Goal: Task Accomplishment & Management: Complete application form

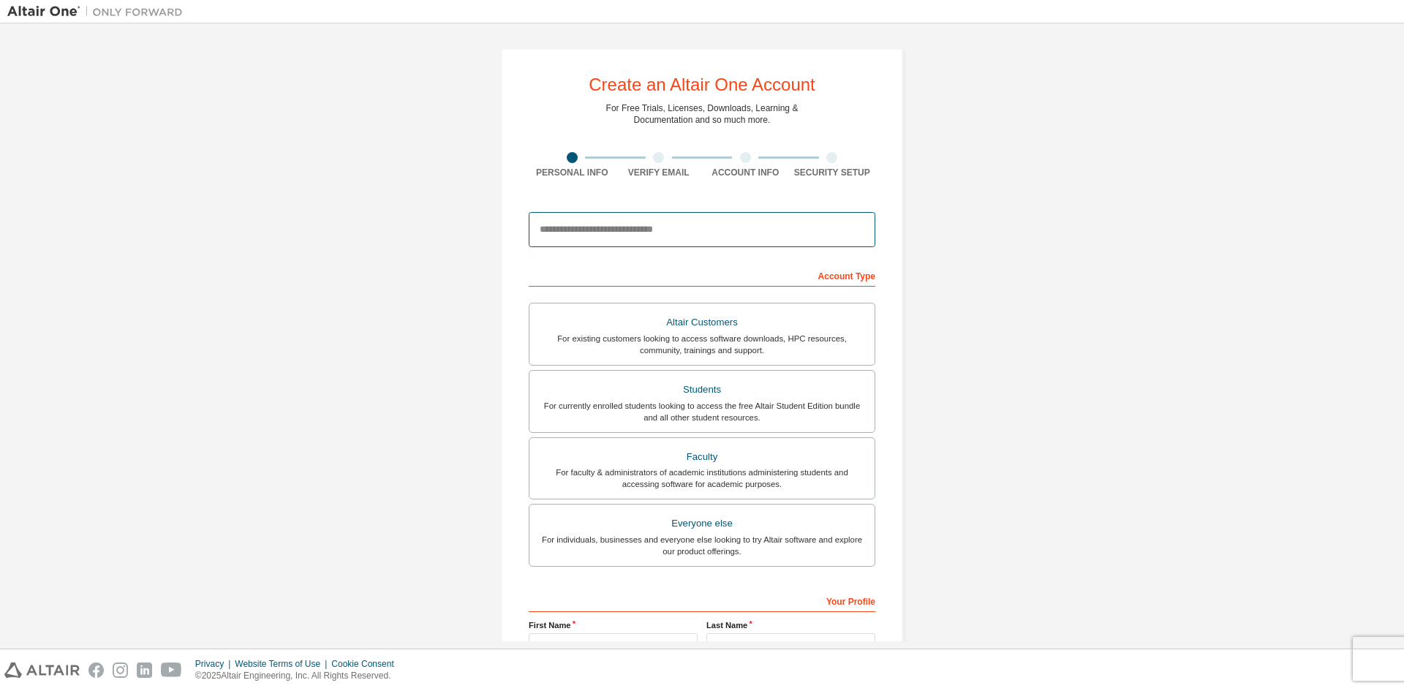
click at [703, 242] on input "email" at bounding box center [702, 229] width 347 height 35
type input "**********"
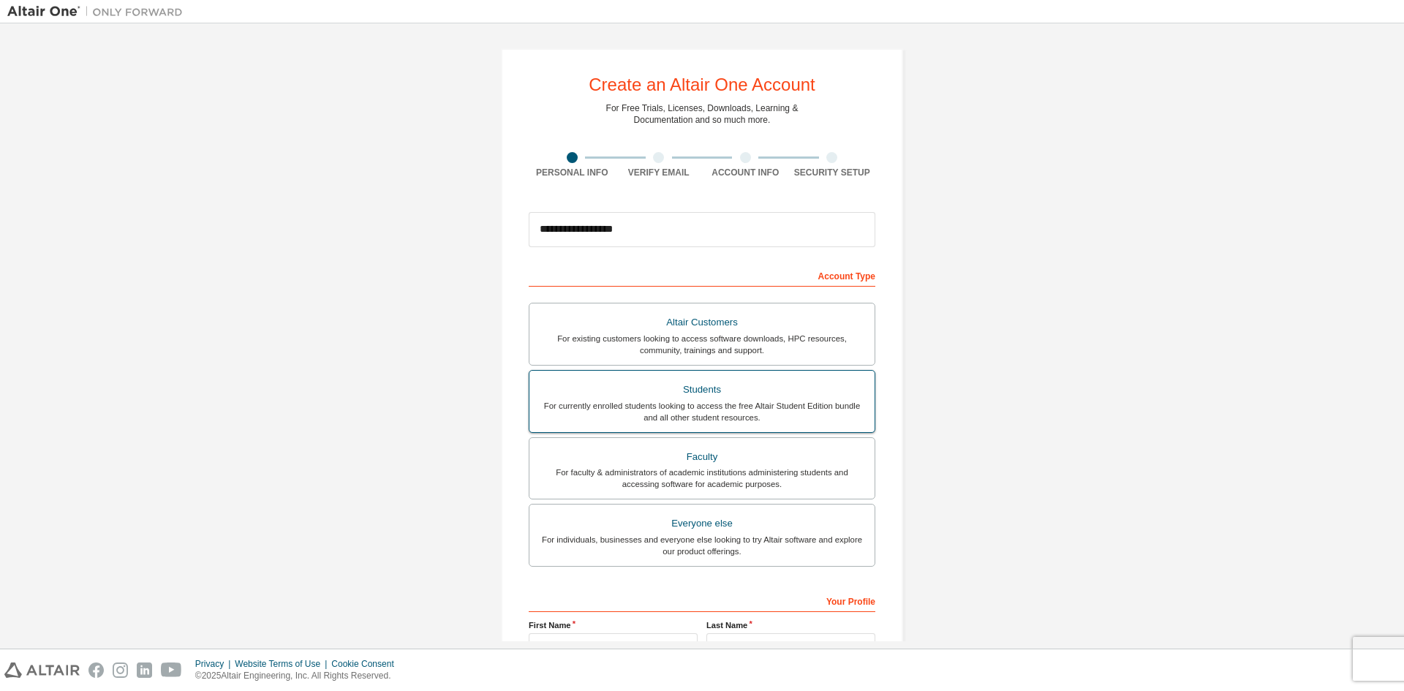
click at [755, 423] on label "Students For currently enrolled students looking to access the free Altair Stud…" at bounding box center [702, 401] width 347 height 63
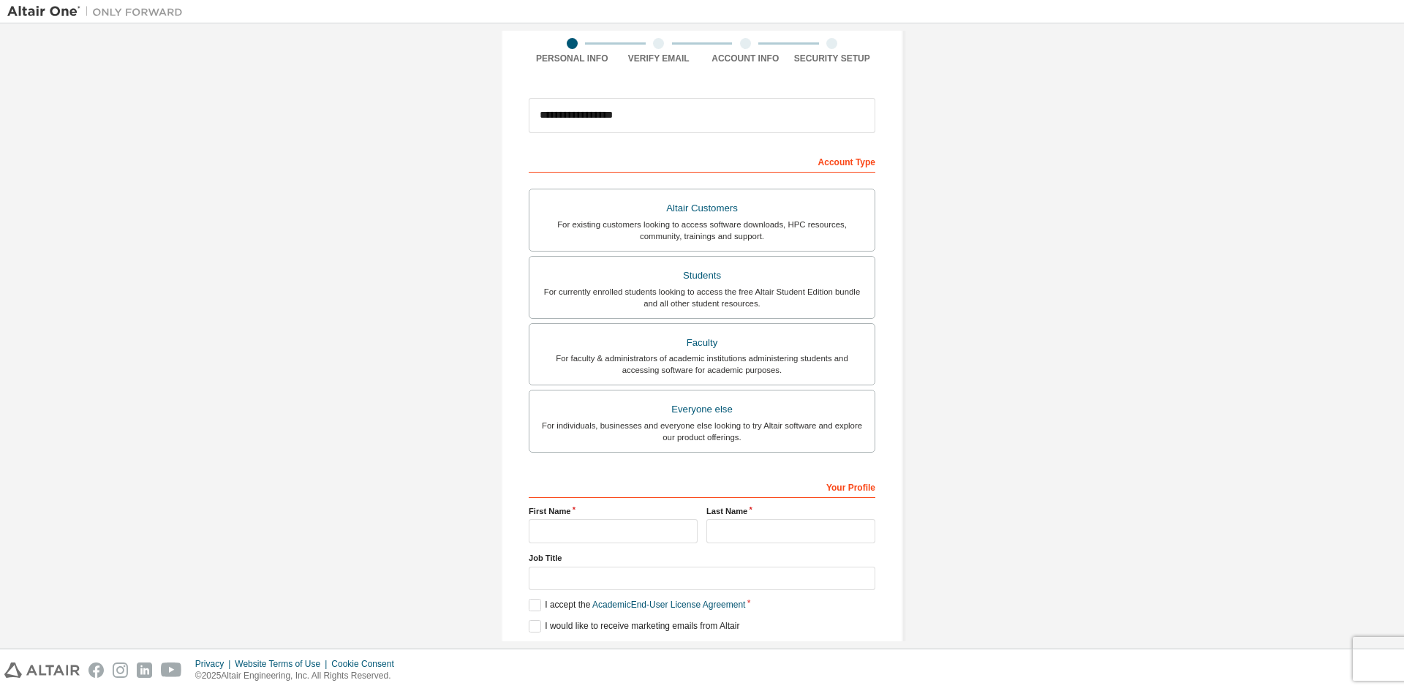
scroll to position [146, 0]
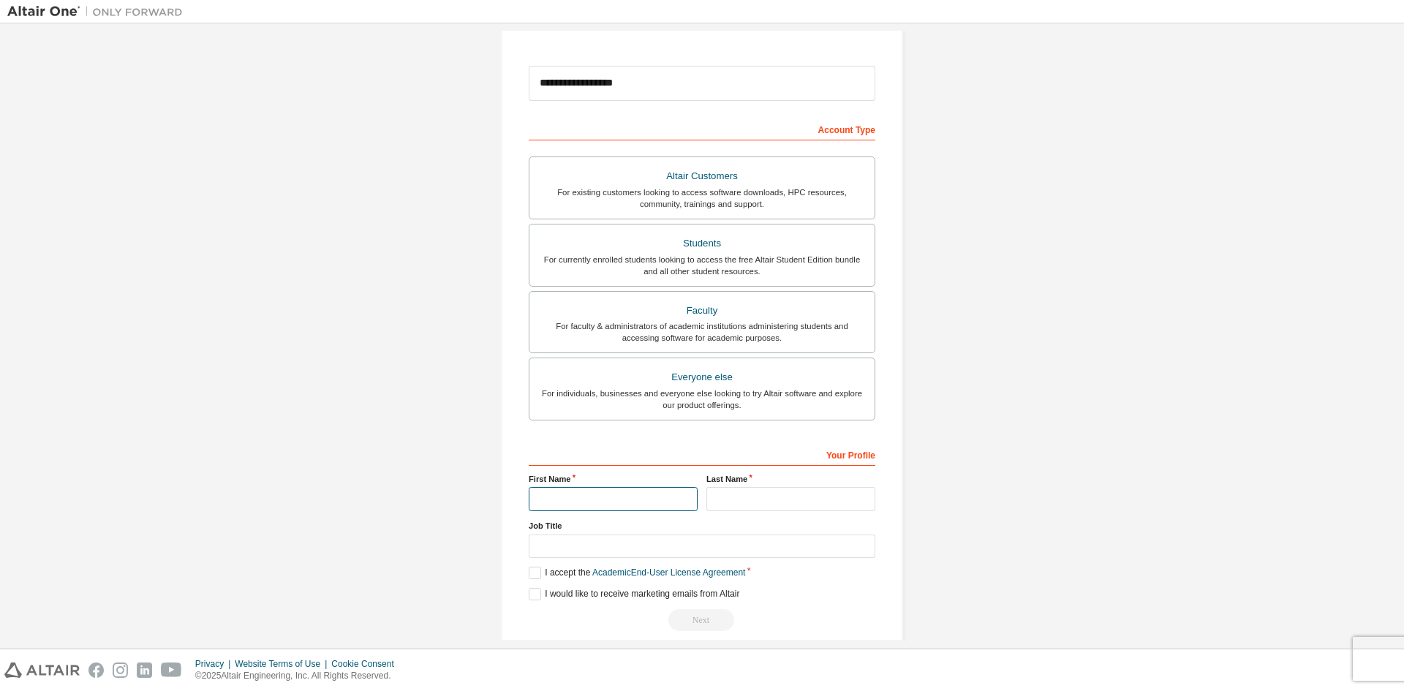
click at [600, 496] on input "text" at bounding box center [613, 499] width 169 height 24
type input "**********"
type input "**"
type input "*******"
click at [543, 567] on label "I accept the Academic End-User License Agreement" at bounding box center [637, 573] width 216 height 12
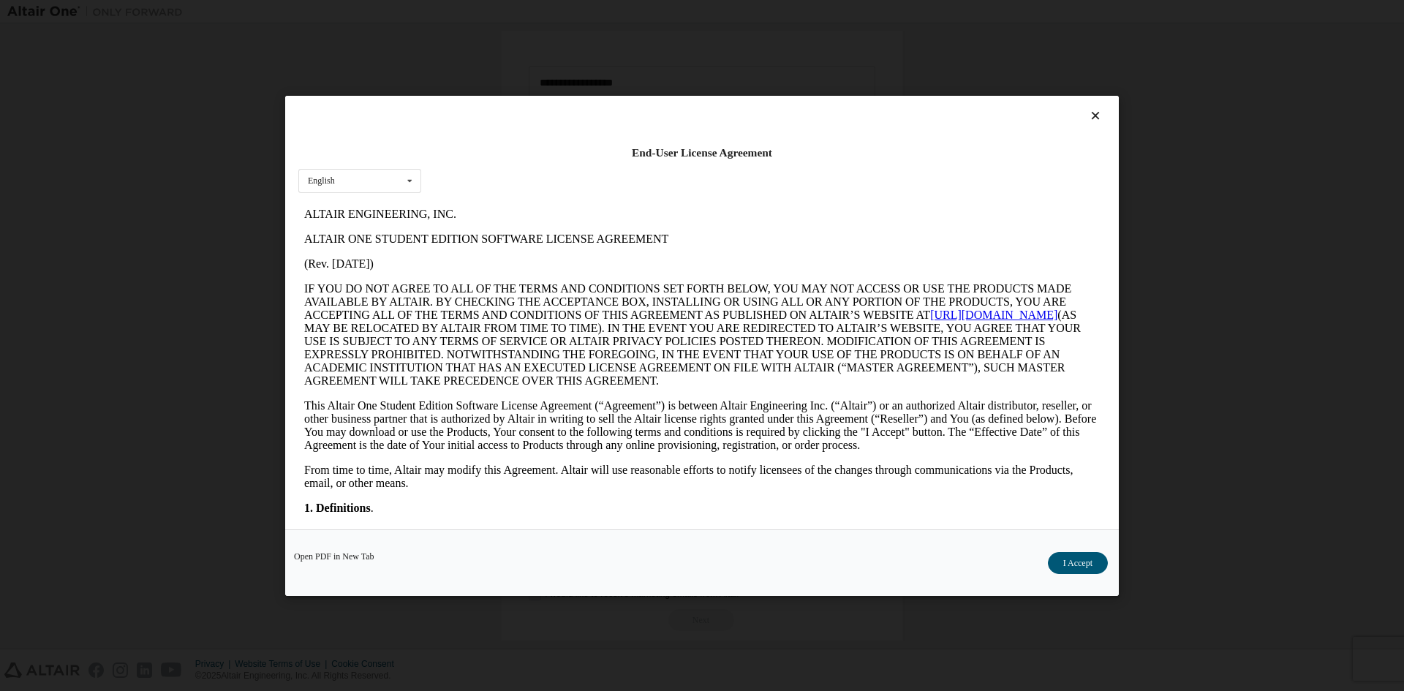
scroll to position [0, 0]
click at [1077, 564] on button "I Accept" at bounding box center [1078, 562] width 60 height 22
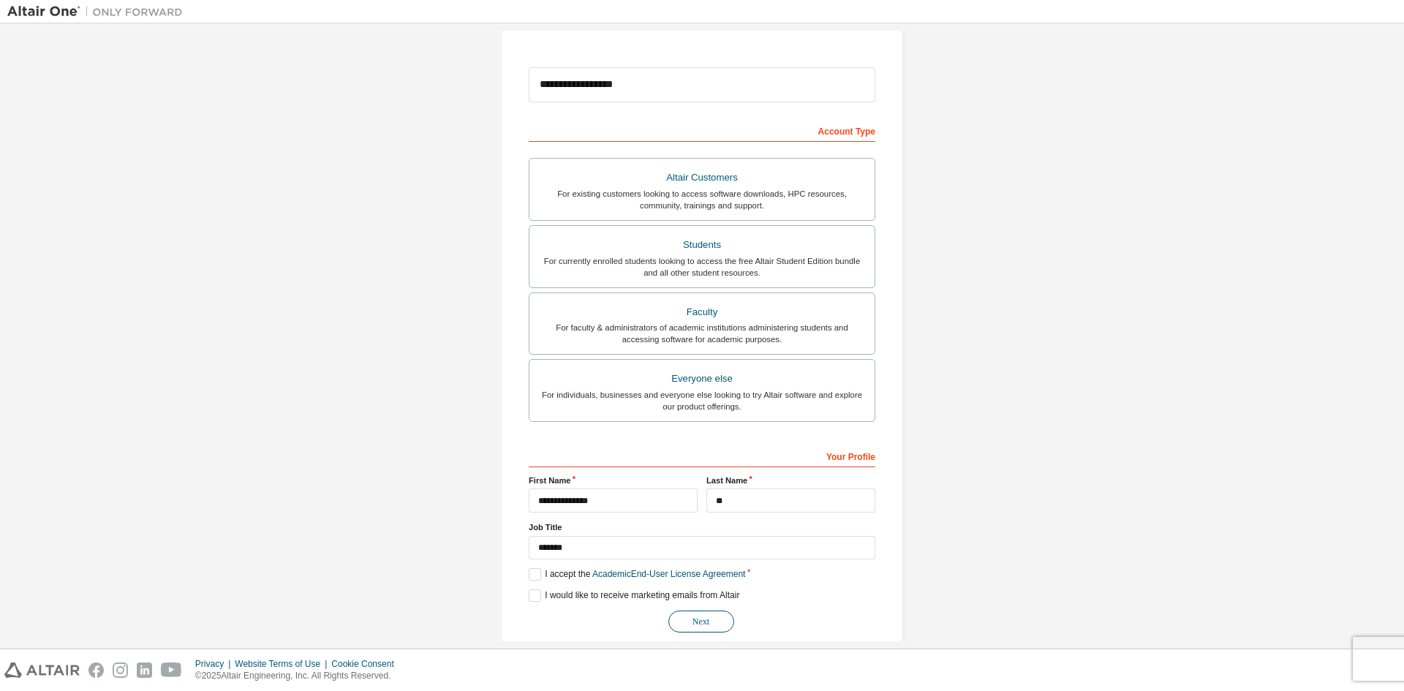
scroll to position [146, 0]
click at [711, 624] on button "Next" at bounding box center [701, 620] width 66 height 22
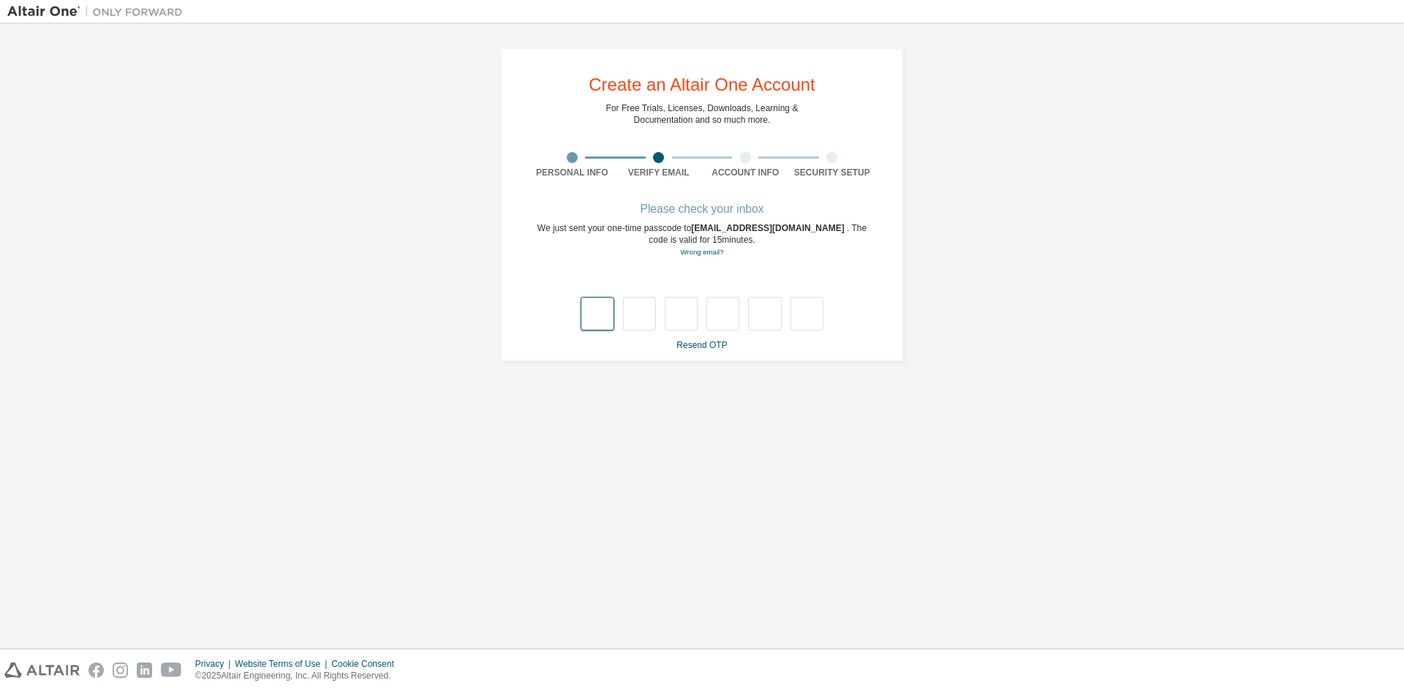
type input "*"
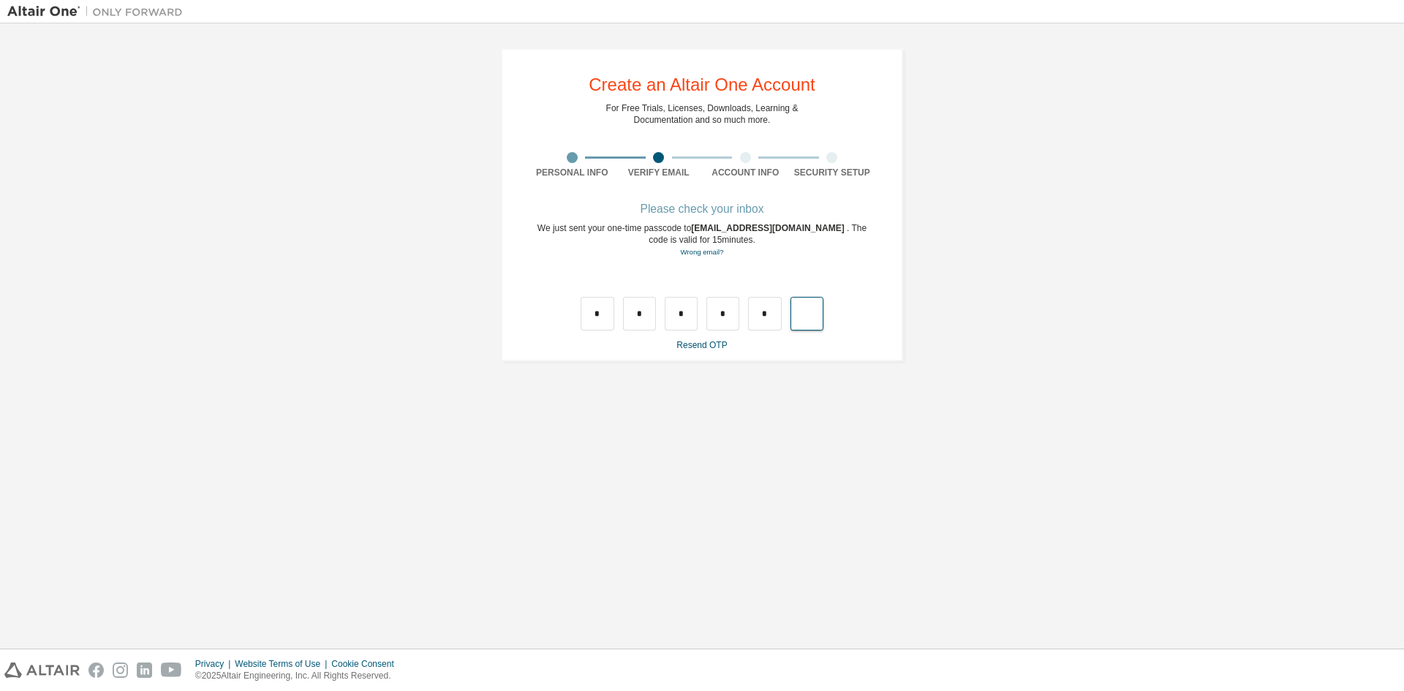
type input "*"
click at [597, 319] on input "text" at bounding box center [596, 314] width 33 height 34
type input "*"
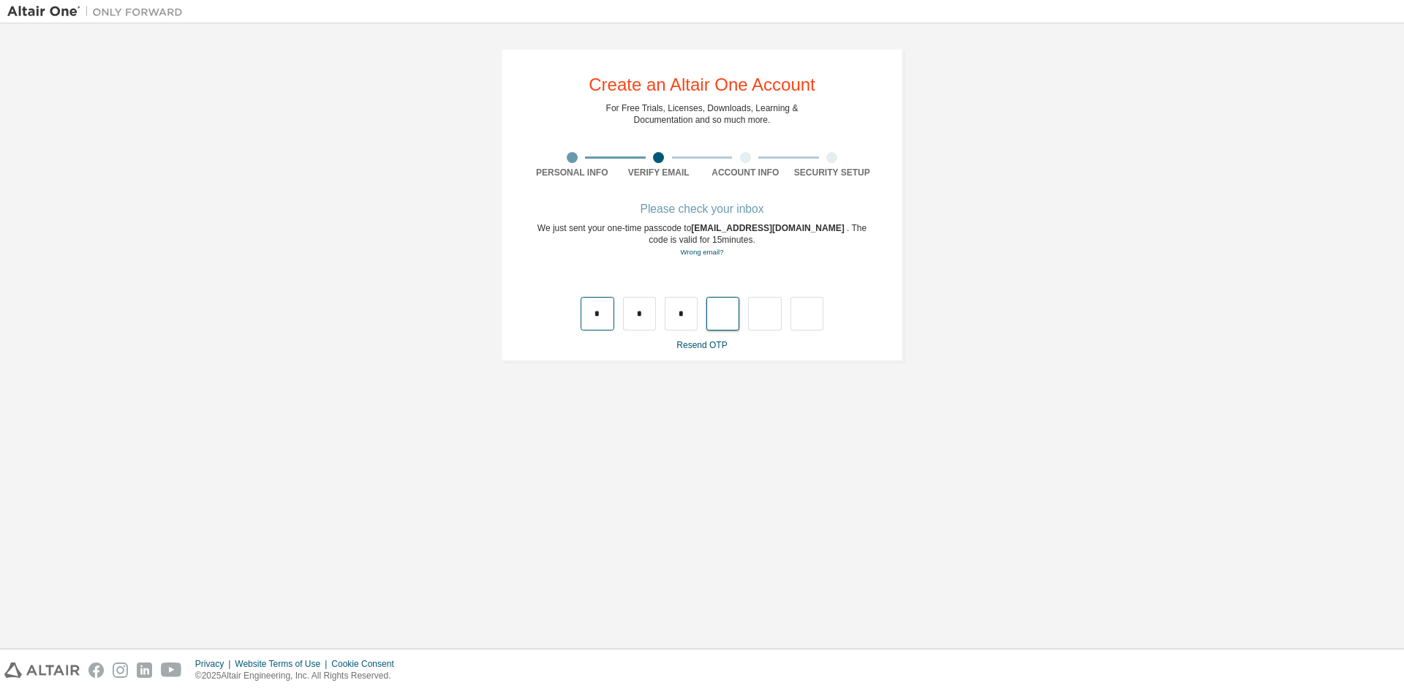
type input "*"
drag, startPoint x: 781, startPoint y: 295, endPoint x: 767, endPoint y: 306, distance: 17.3
click at [767, 306] on div "* * * * *" at bounding box center [702, 299] width 347 height 64
click at [768, 309] on input "*" at bounding box center [764, 314] width 33 height 34
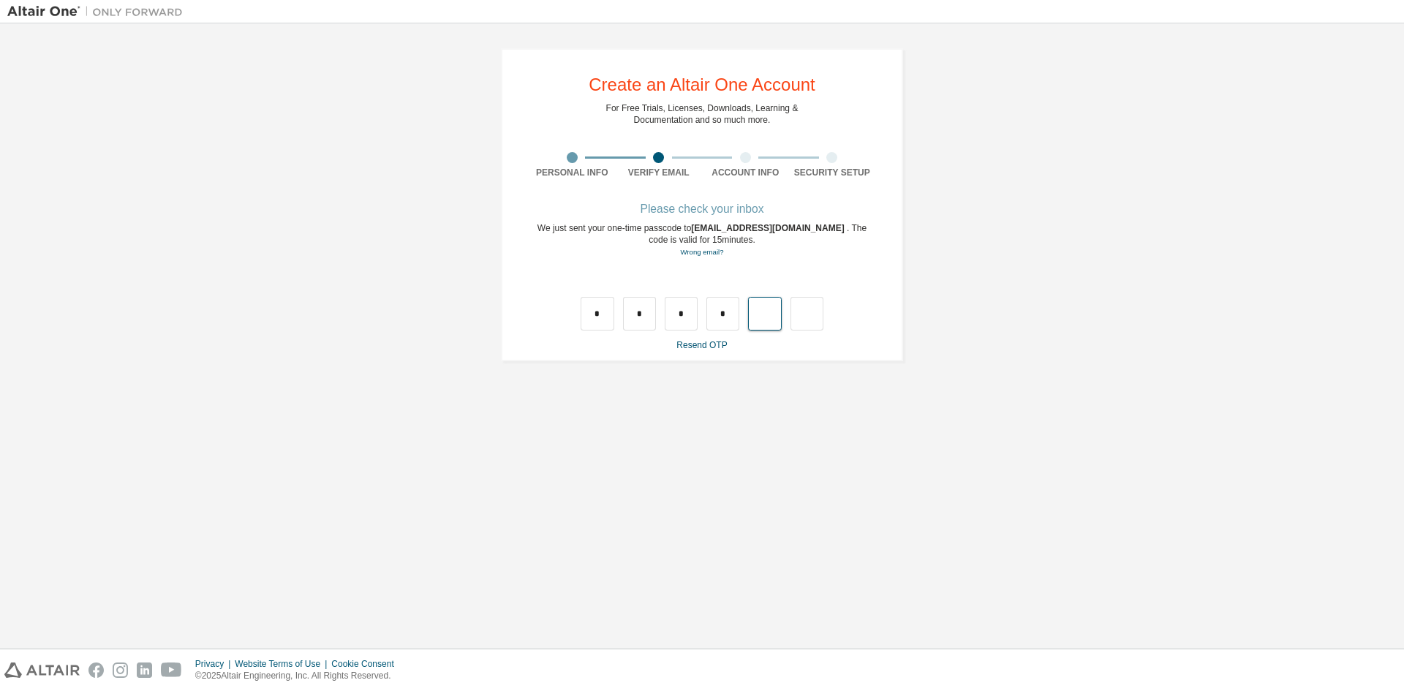
click at [757, 307] on input "text" at bounding box center [764, 314] width 33 height 34
type input "*"
